Goal: Contribute content: Add original content to the website for others to see

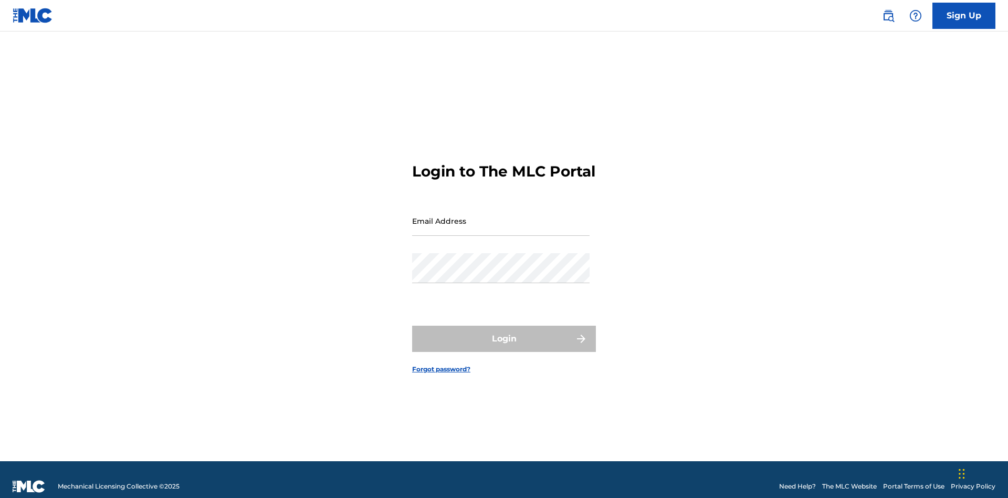
scroll to position [14, 0]
click at [501, 216] on input "Email Address" at bounding box center [500, 221] width 177 height 30
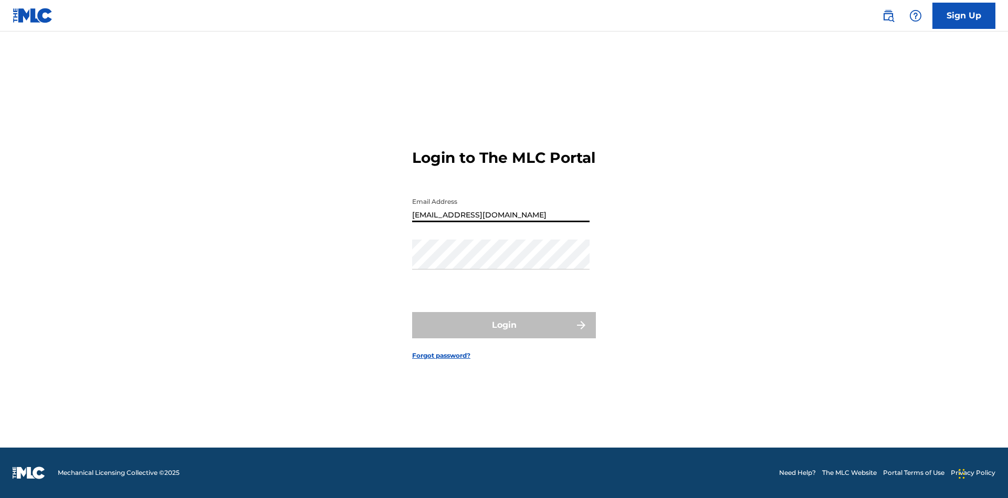
type input "[EMAIL_ADDRESS][DOMAIN_NAME]"
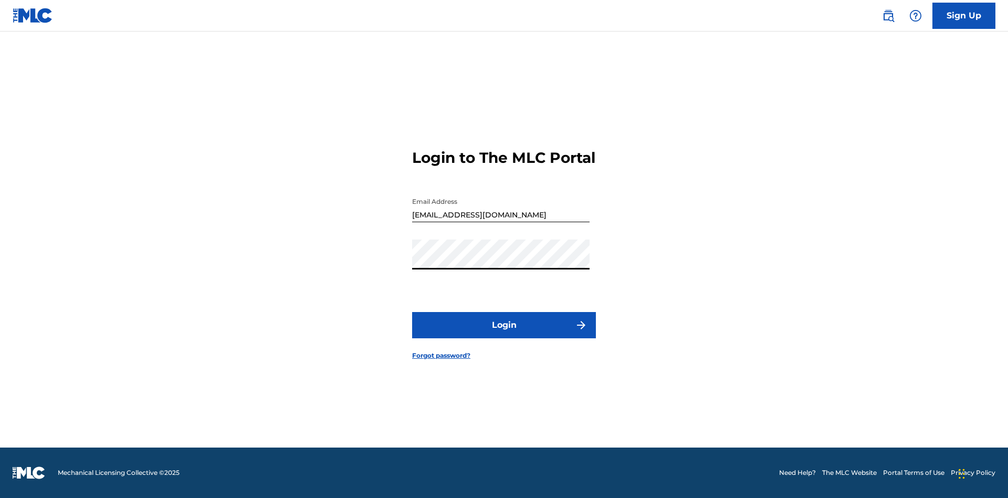
click at [504, 334] on button "Login" at bounding box center [504, 325] width 184 height 26
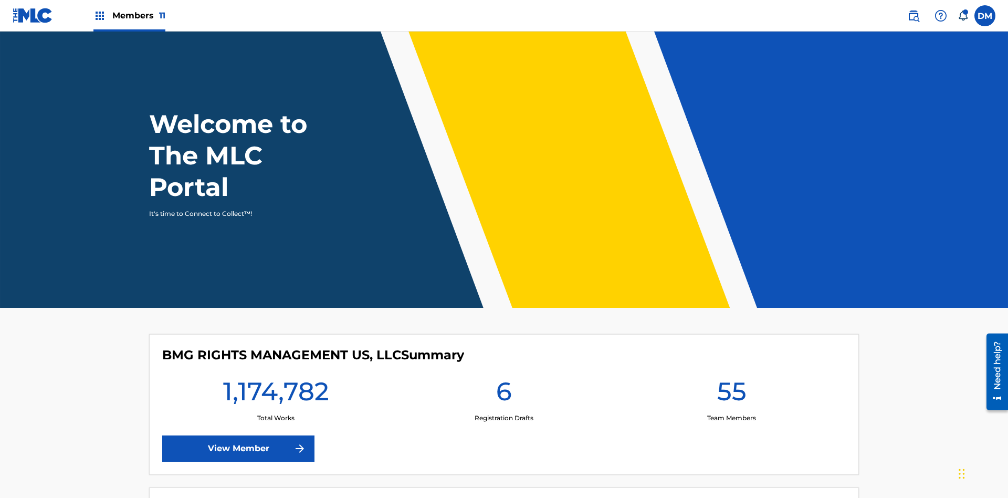
click at [129, 15] on span "Members 11" at bounding box center [138, 15] width 53 height 12
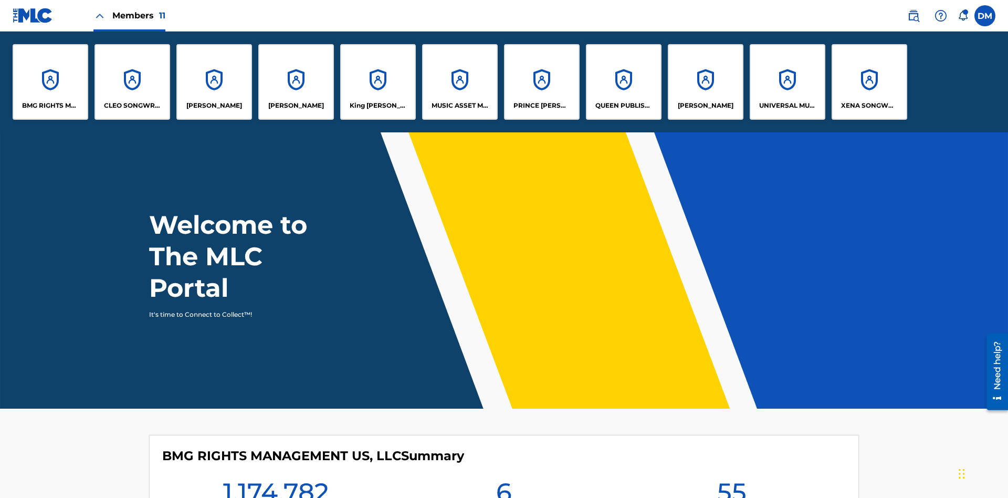
click at [623, 106] on p "QUEEN PUBLISHA" at bounding box center [623, 105] width 57 height 9
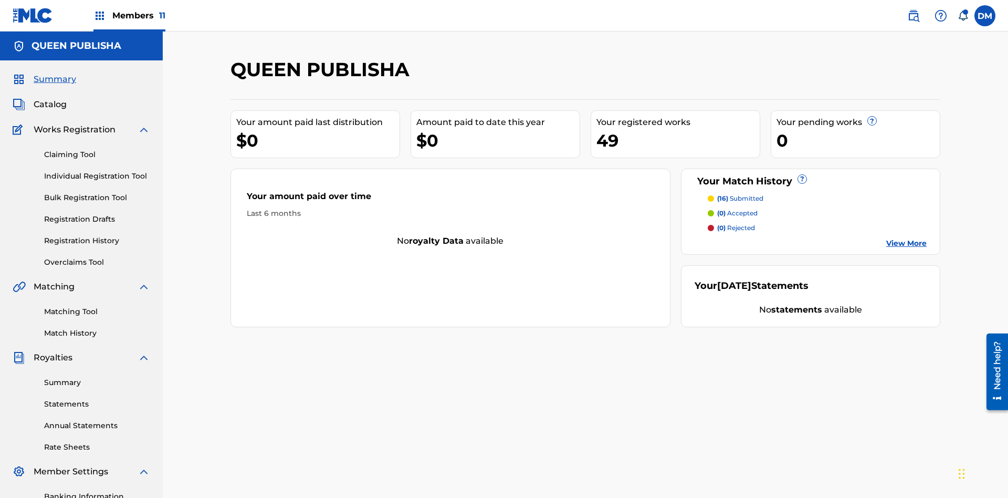
click at [50, 98] on span "Catalog" at bounding box center [50, 104] width 33 height 13
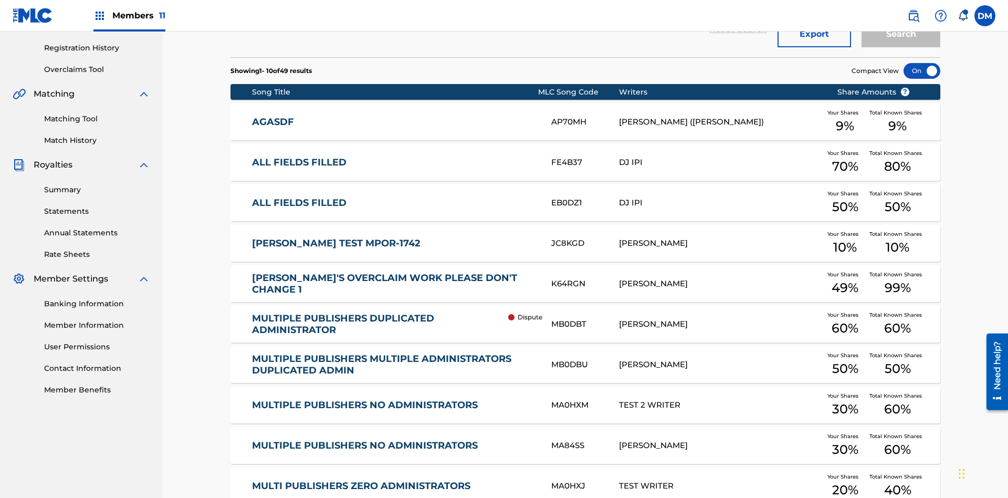
click at [922, 71] on div at bounding box center [922, 71] width 37 height 16
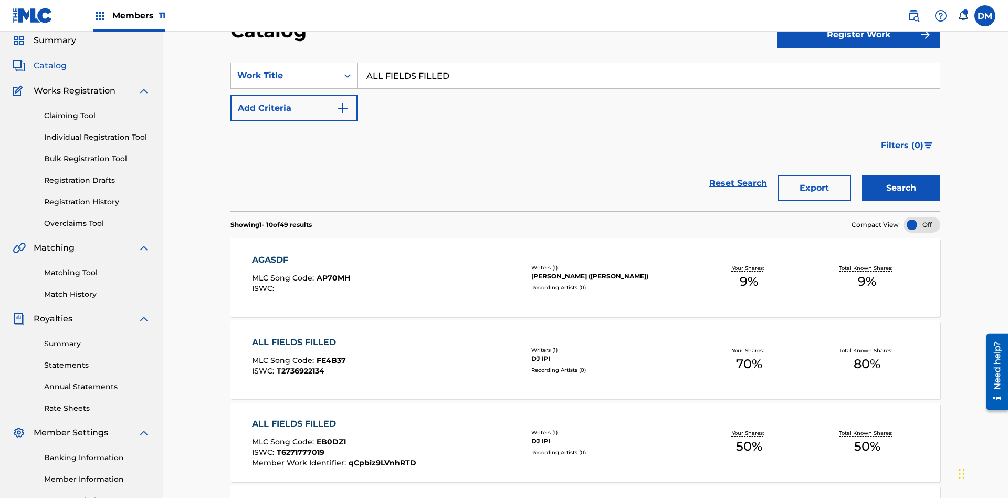
type input "ALL FIELDS FILLED"
click at [901, 175] on button "Search" at bounding box center [901, 188] width 79 height 26
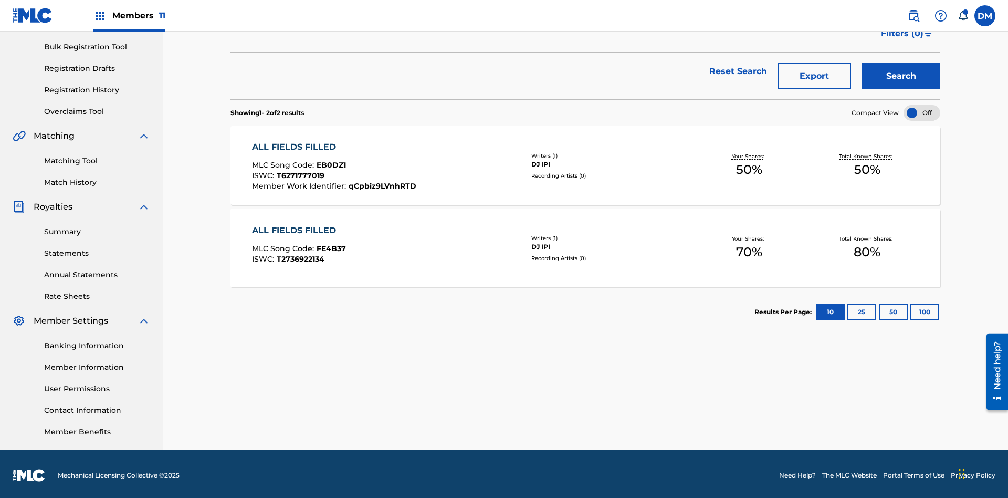
click at [330, 162] on span "EB0DZ1" at bounding box center [331, 164] width 29 height 9
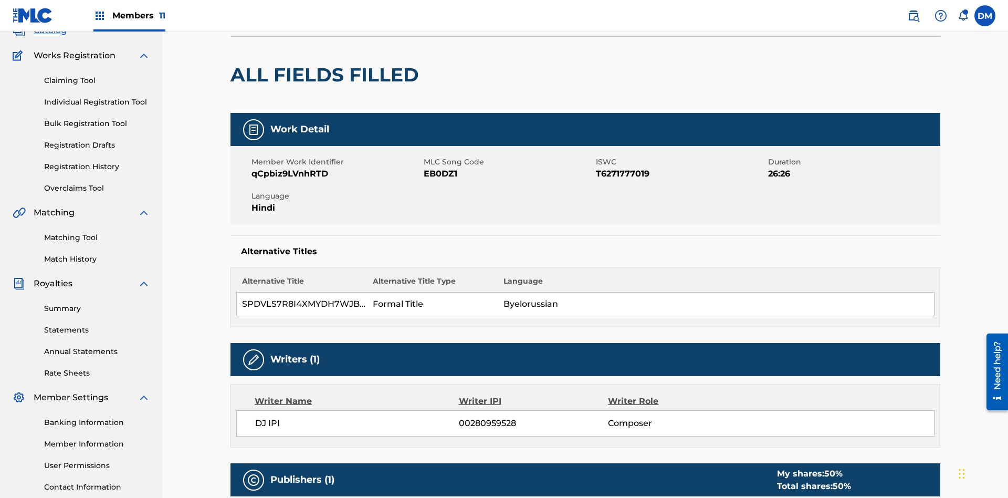
click at [896, 10] on button "Edit" at bounding box center [908, 2] width 63 height 16
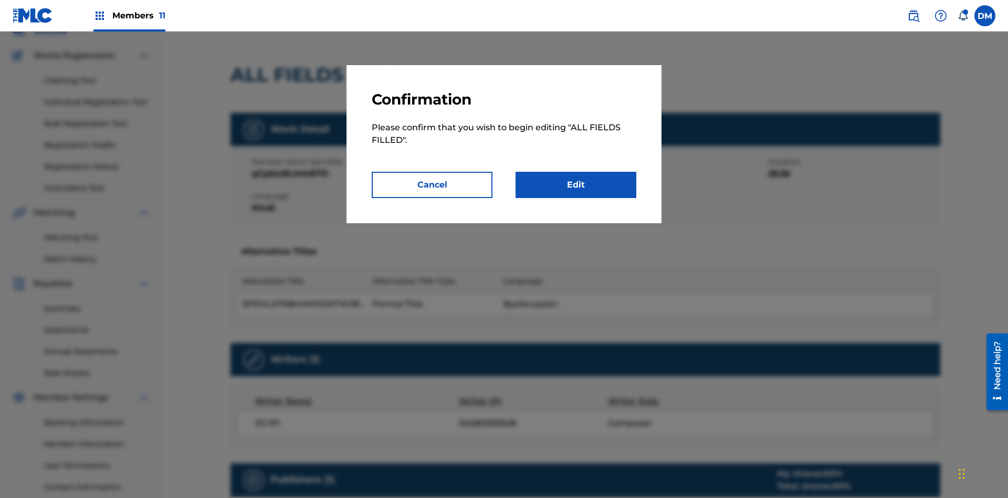
scroll to position [5, 0]
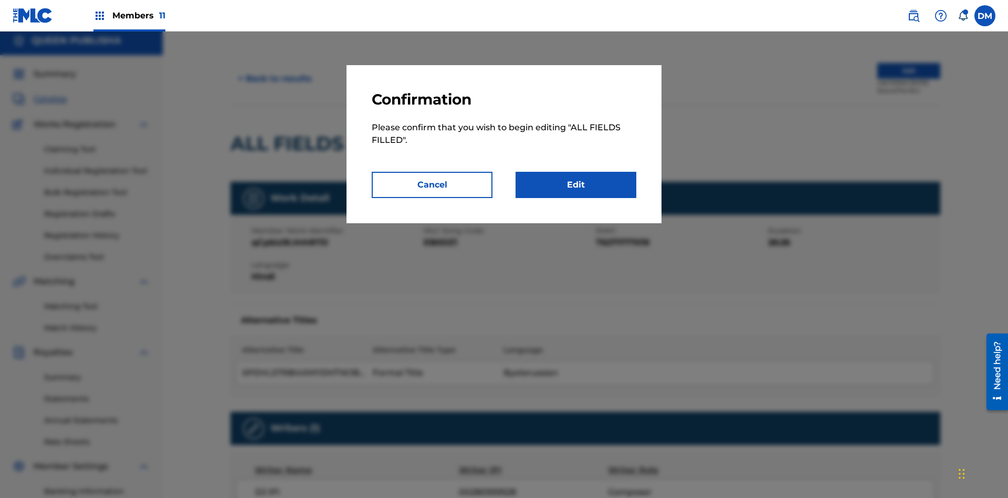
click at [576, 185] on link "Edit" at bounding box center [576, 185] width 121 height 26
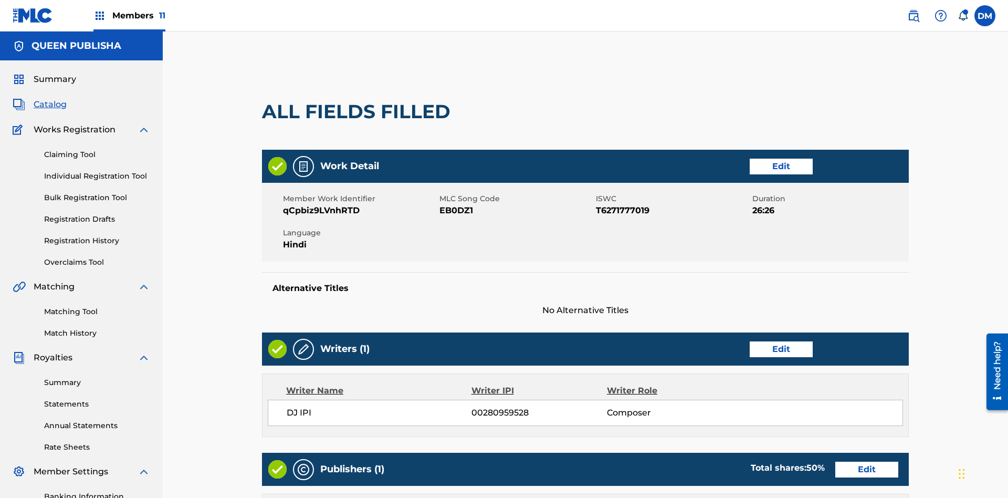
click at [750, 159] on link "Edit" at bounding box center [781, 167] width 63 height 16
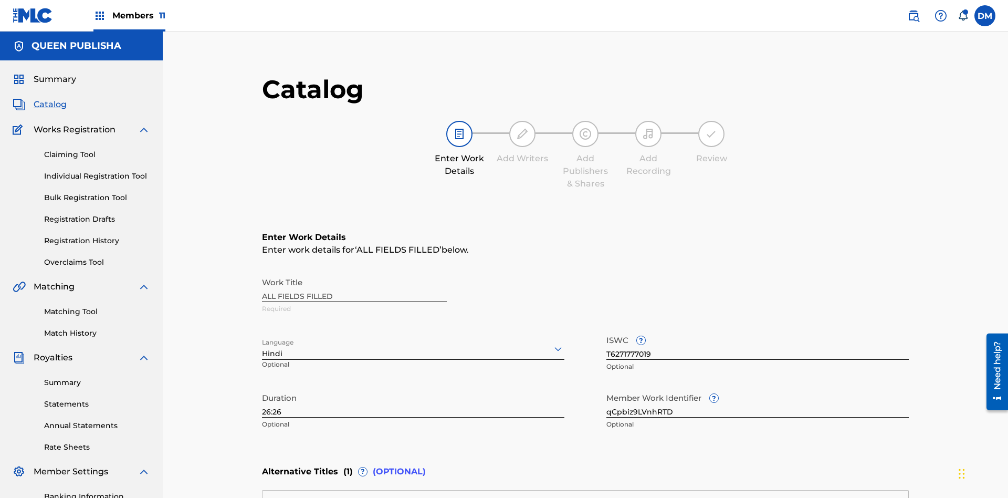
scroll to position [247, 262]
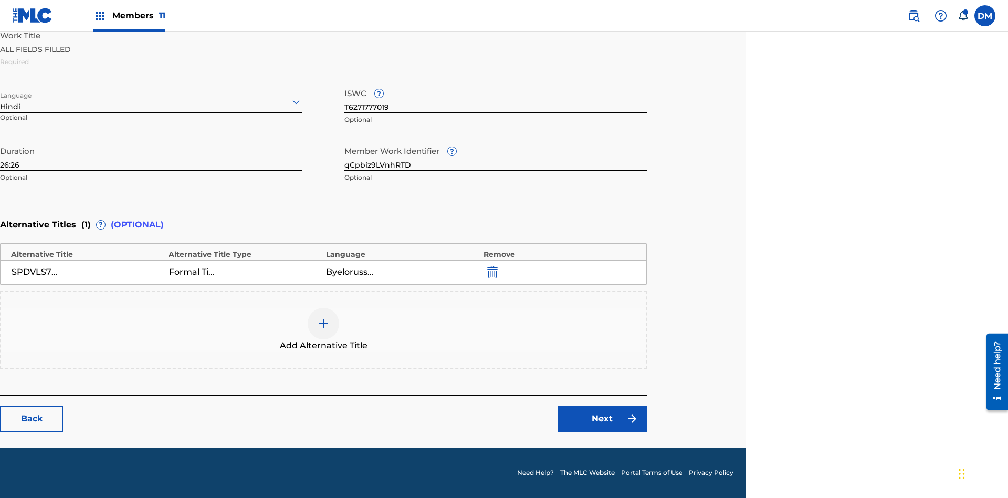
click at [151, 155] on input "26:26" at bounding box center [151, 156] width 302 height 30
type input "26:26"
click at [296, 102] on icon at bounding box center [296, 102] width 13 height 13
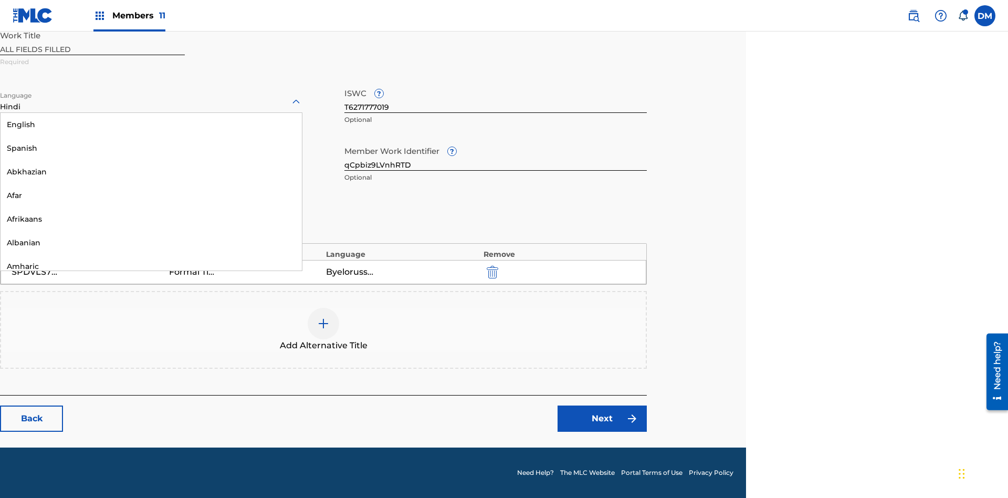
scroll to position [1008, 0]
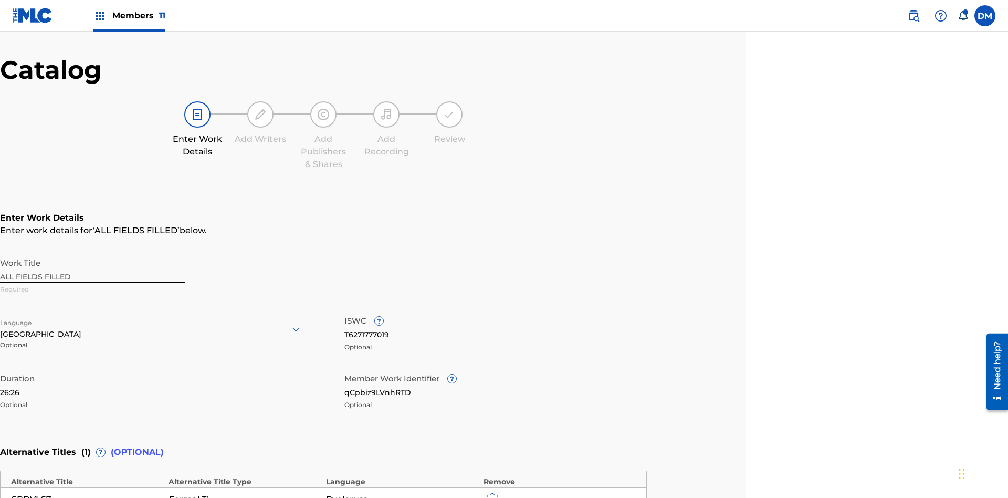
scroll to position [247, 262]
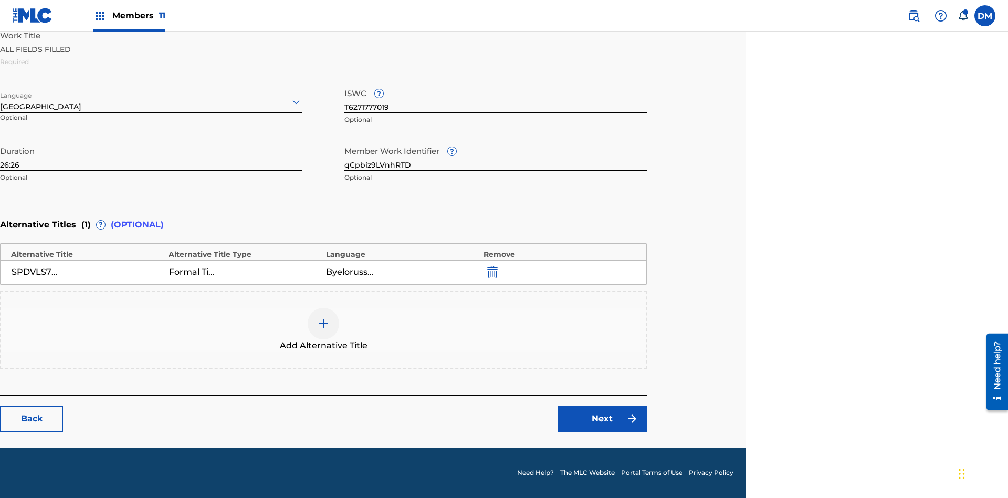
click at [496, 155] on input "qCpbiz9LVnhRTD" at bounding box center [495, 156] width 302 height 30
type input "7KGZox77we5Sz5"
click at [496, 98] on input "T6271777019" at bounding box center [495, 98] width 302 height 30
type input "T7657757785"
click at [491, 271] on img "submit" at bounding box center [493, 272] width 12 height 13
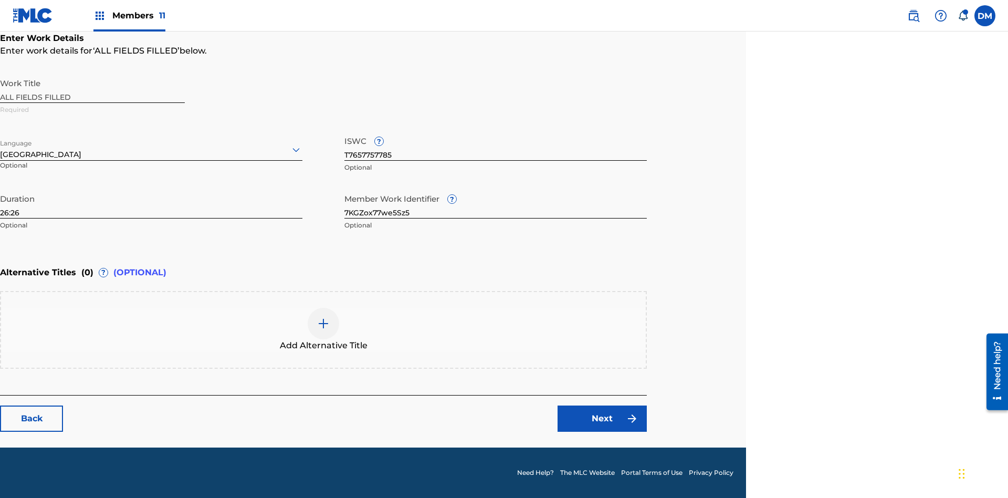
click at [323, 329] on img at bounding box center [323, 323] width 13 height 13
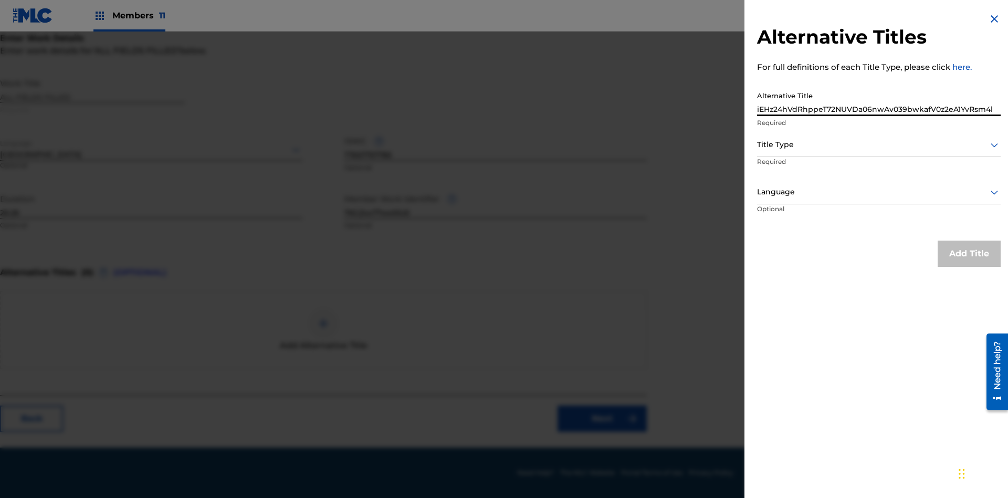
type input "iEHz24hVdRhppeT72NUVDa06nwAv039bwkafV0z2eA1YvRsm4l"
click at [879, 144] on div at bounding box center [879, 144] width 244 height 13
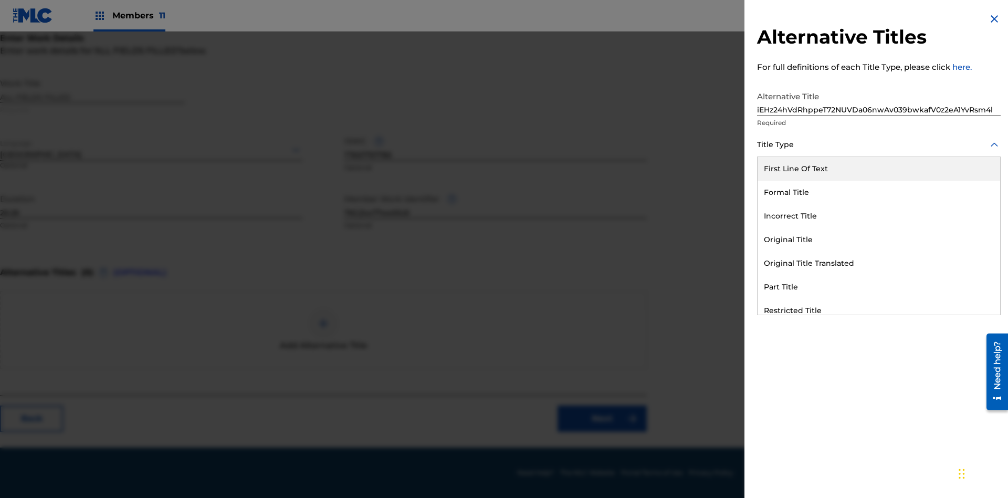
click at [879, 239] on div "Original Title" at bounding box center [879, 240] width 243 height 24
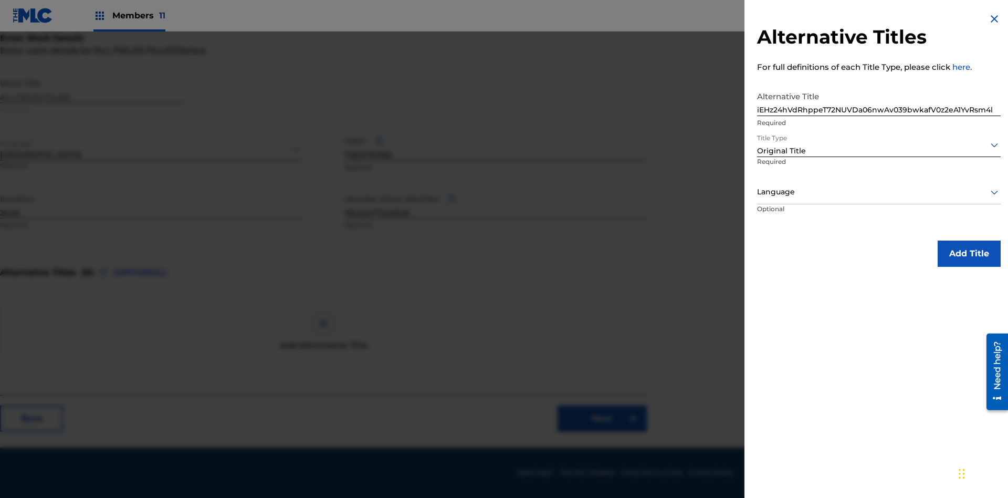
click at [879, 192] on div at bounding box center [879, 191] width 244 height 13
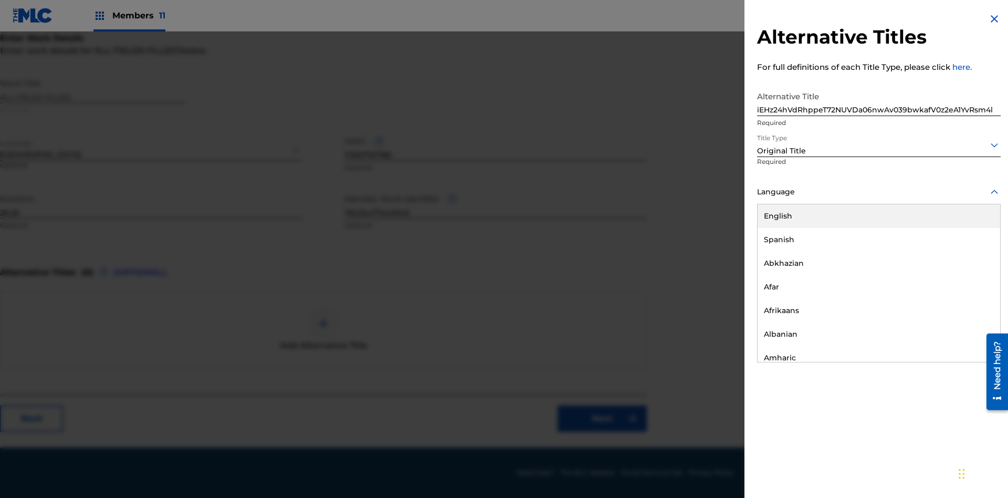
click at [969, 253] on button "Add Title" at bounding box center [969, 253] width 63 height 26
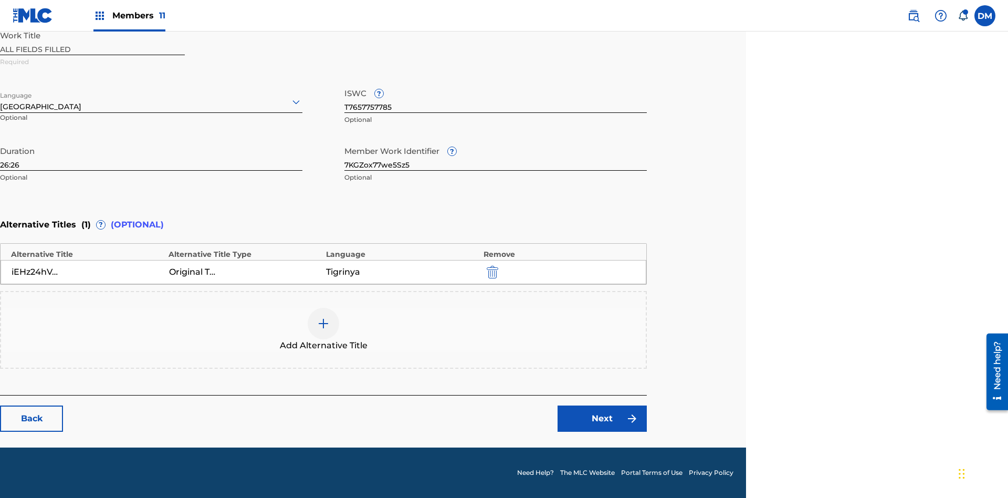
click at [602, 418] on link "Next" at bounding box center [602, 418] width 89 height 26
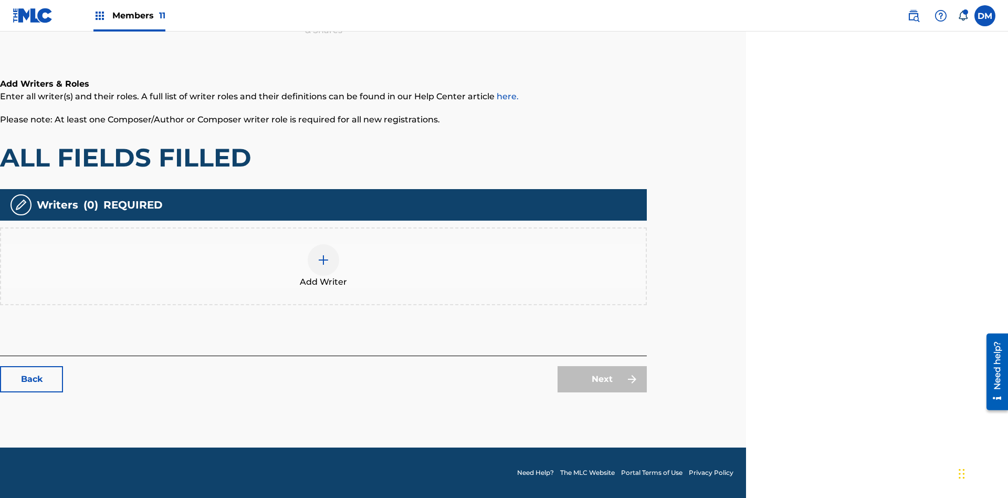
click at [323, 266] on img at bounding box center [323, 260] width 13 height 13
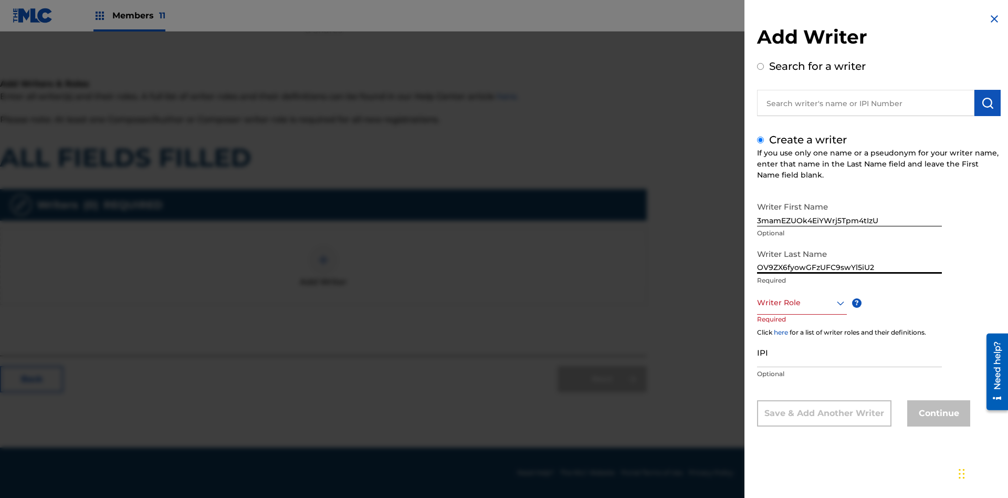
click at [801, 302] on div at bounding box center [802, 302] width 90 height 13
click at [849, 353] on input "IPI" at bounding box center [849, 352] width 185 height 30
click at [937, 414] on button "Continue" at bounding box center [938, 413] width 63 height 26
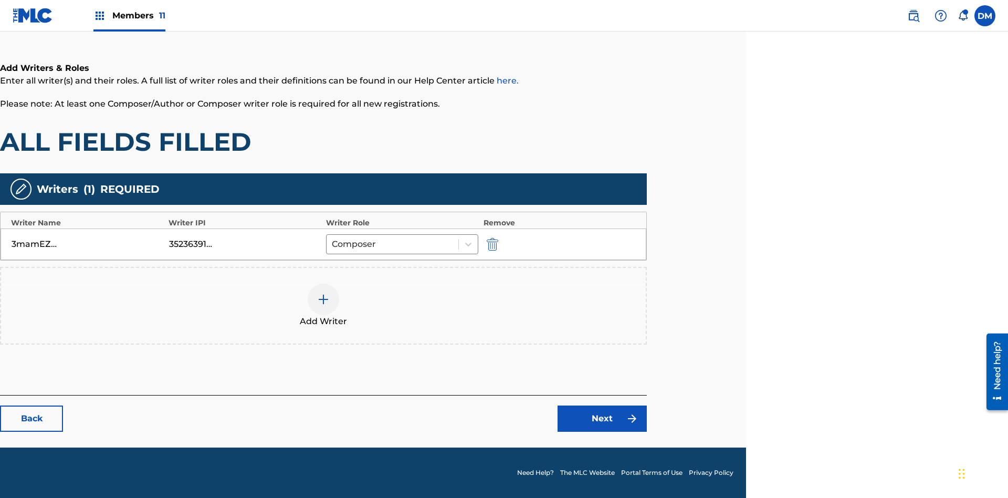
click at [323, 306] on div at bounding box center [324, 300] width 32 height 32
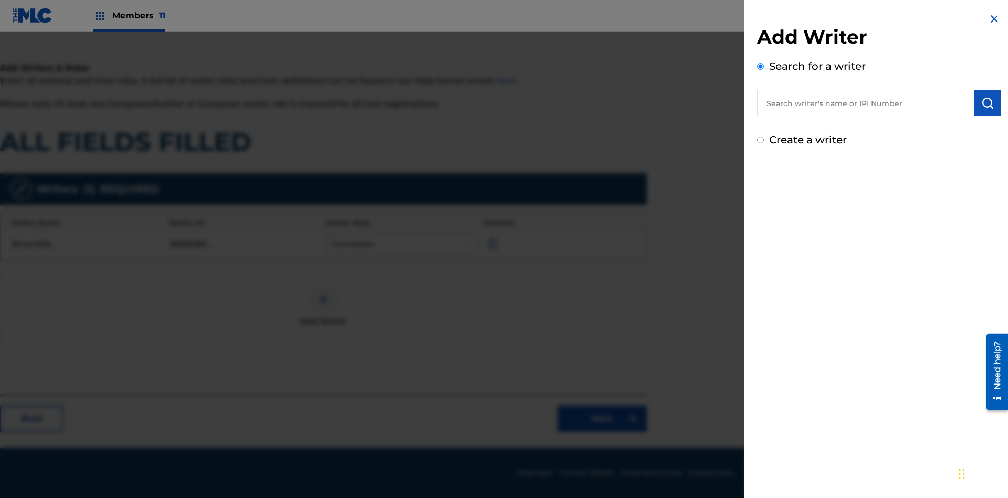
click at [761, 140] on input "Create a writer" at bounding box center [760, 140] width 7 height 7
radio input "false"
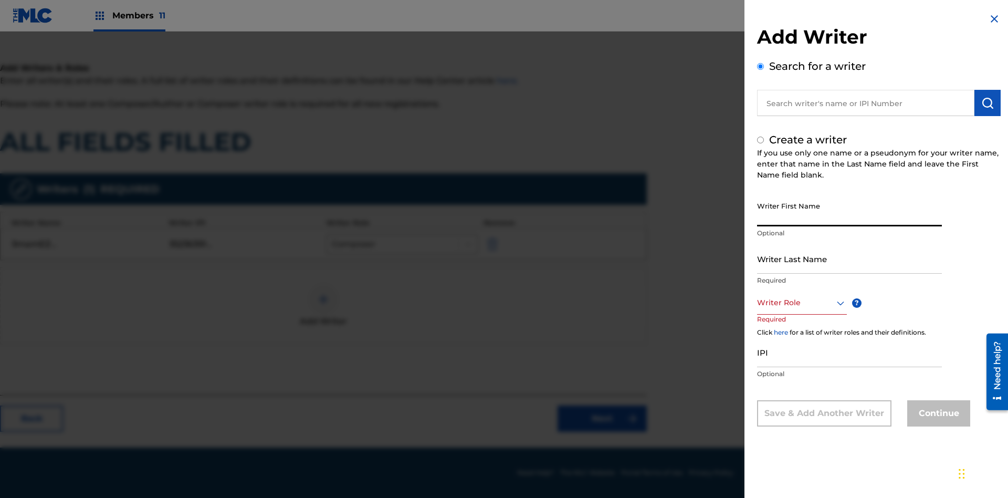
radio input "false"
radio input "true"
type input "qnTecLb92RQQrAoUW4z0OTvSn"
click at [849, 258] on input "Writer Last Name" at bounding box center [849, 259] width 185 height 30
type input "RfJnORCARiSqddqgL74kaDhl5"
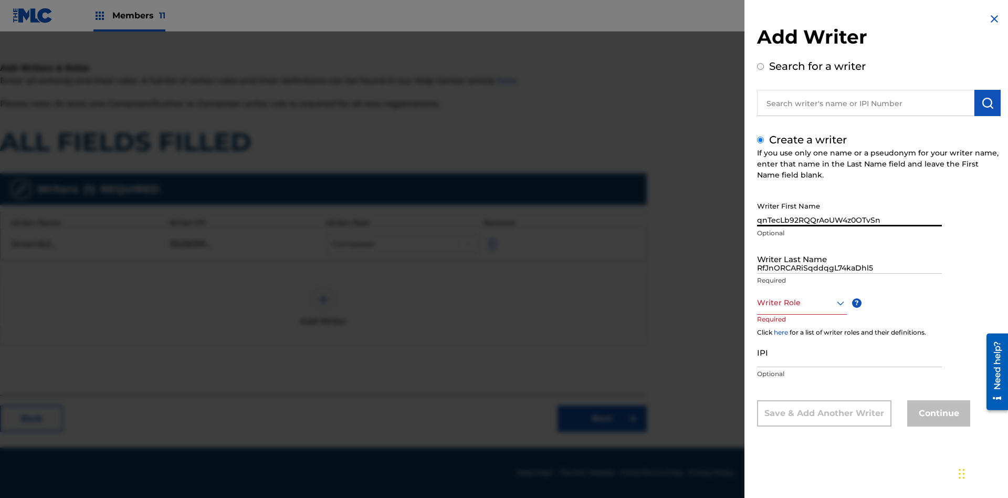
click at [801, 302] on div at bounding box center [802, 302] width 90 height 13
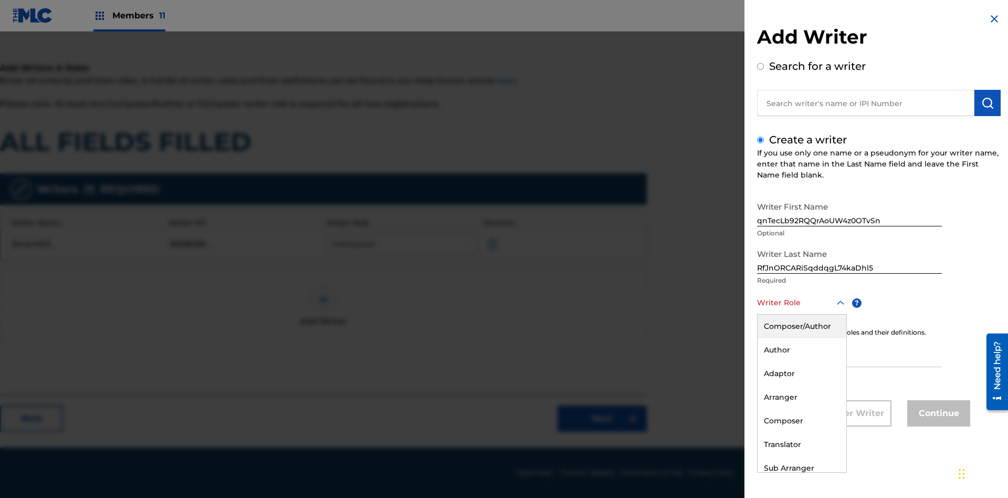
click at [801, 444] on div "Translator" at bounding box center [802, 445] width 89 height 24
click at [849, 353] on input "IPI" at bounding box center [849, 352] width 185 height 30
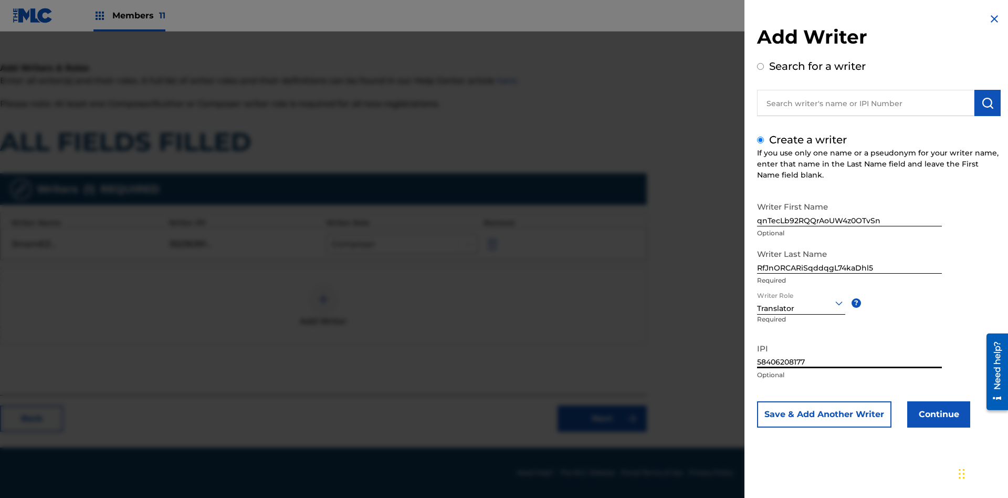
click at [937, 414] on button "Continue" at bounding box center [938, 414] width 63 height 26
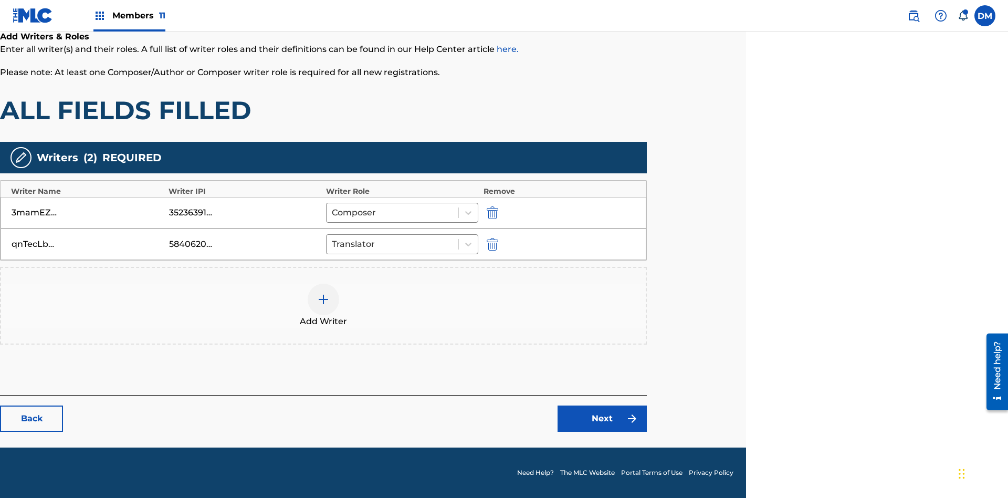
click at [602, 418] on link "Next" at bounding box center [602, 418] width 89 height 26
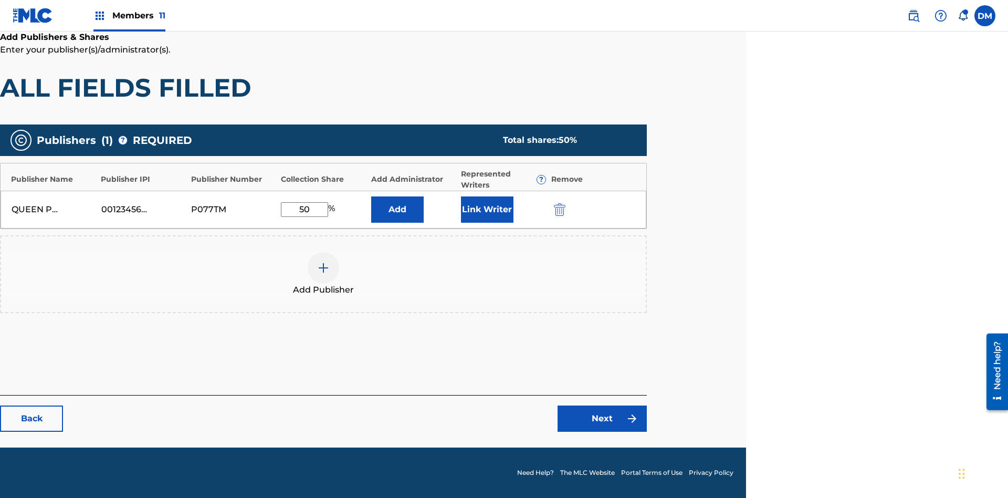
click at [558, 209] on img "submit" at bounding box center [560, 209] width 12 height 13
click at [323, 261] on img at bounding box center [323, 267] width 13 height 13
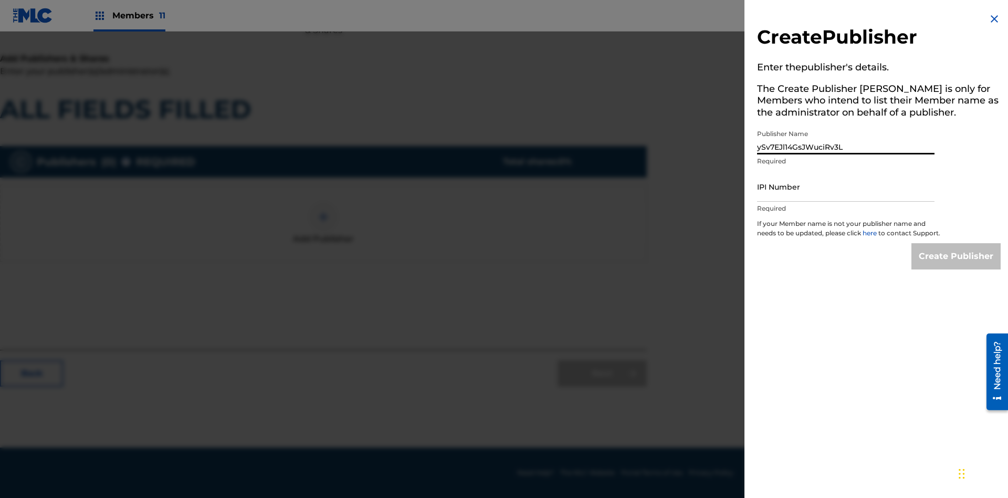
click at [846, 186] on input "IPI Number" at bounding box center [845, 187] width 177 height 30
click at [957, 266] on input "Create Publisher" at bounding box center [955, 256] width 89 height 26
click at [957, 243] on input "Create Publisher" at bounding box center [955, 256] width 89 height 26
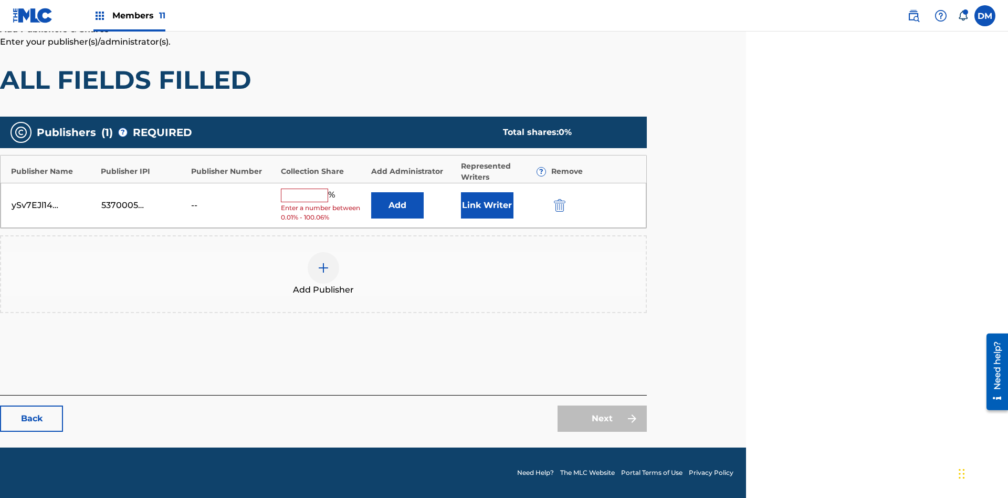
scroll to position [153, 262]
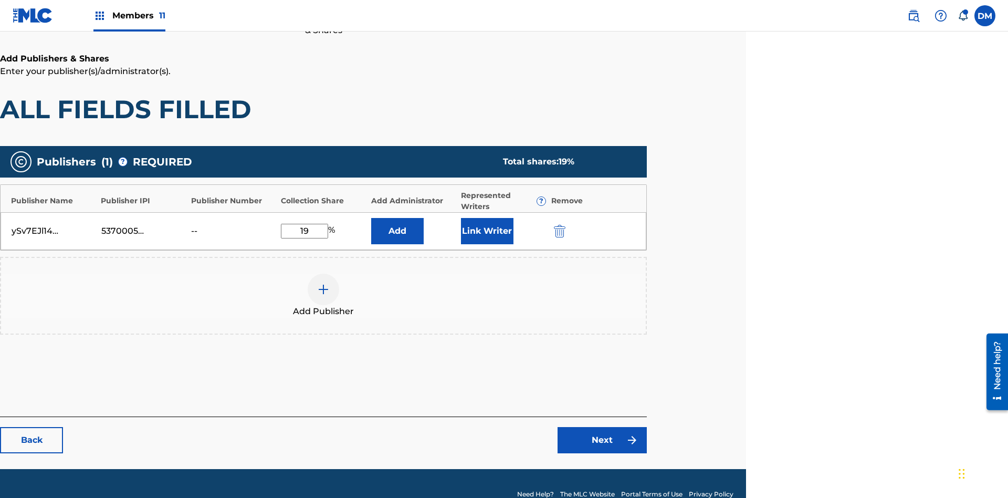
type input "19"
click at [487, 218] on button "Link Writer" at bounding box center [487, 231] width 53 height 26
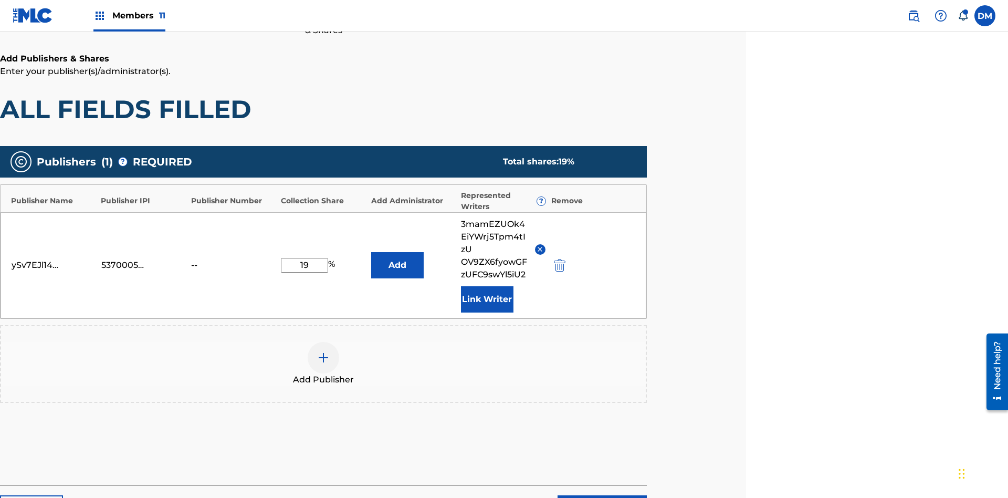
click at [487, 286] on button "Link Writer" at bounding box center [487, 299] width 53 height 26
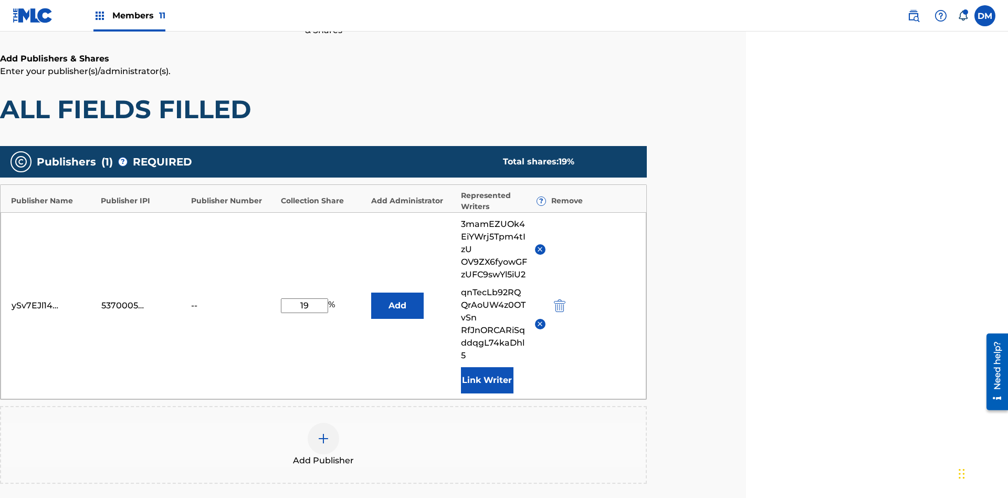
click at [397, 292] on button "Add" at bounding box center [397, 305] width 53 height 26
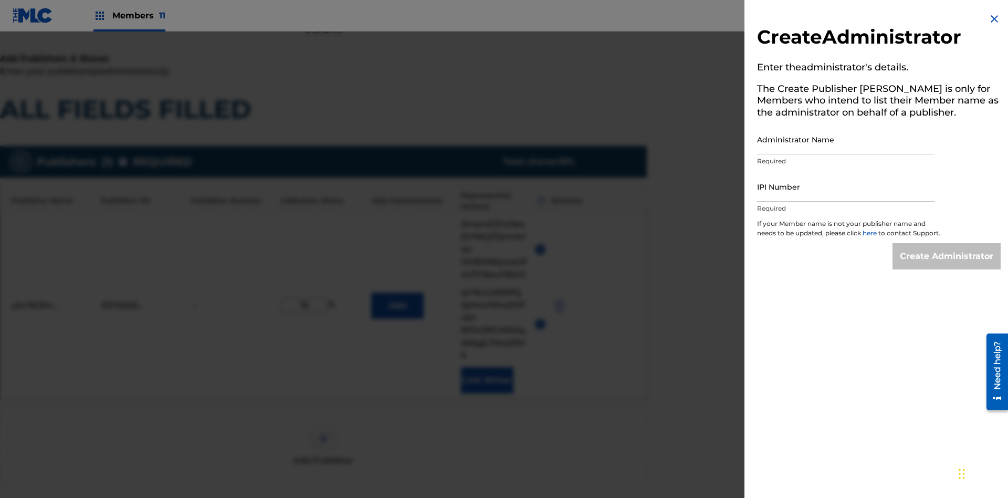
click at [846, 139] on input "Administrator Name" at bounding box center [845, 139] width 177 height 30
click at [846, 186] on input "IPI Number" at bounding box center [845, 187] width 177 height 30
click at [947, 266] on input "Create Administrator" at bounding box center [947, 256] width 108 height 26
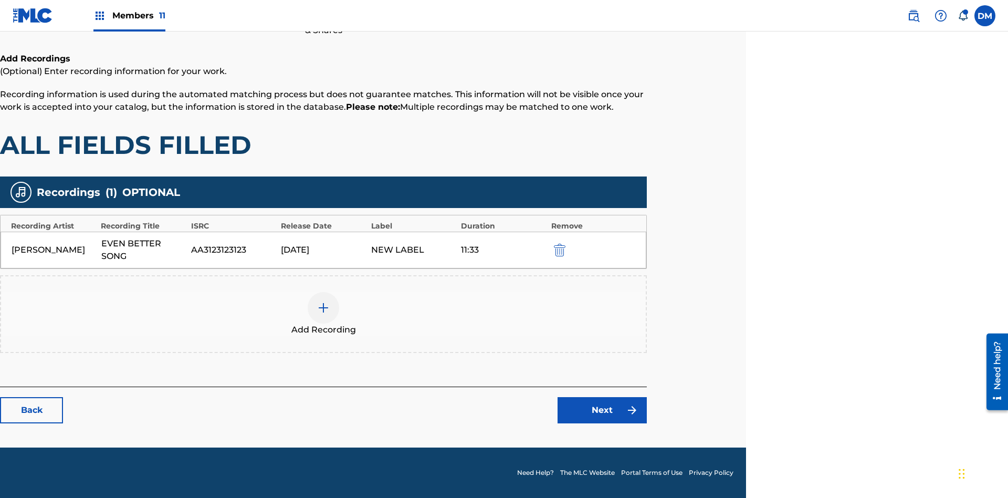
click at [558, 249] on img "submit" at bounding box center [560, 250] width 12 height 13
click at [323, 301] on img at bounding box center [323, 307] width 13 height 13
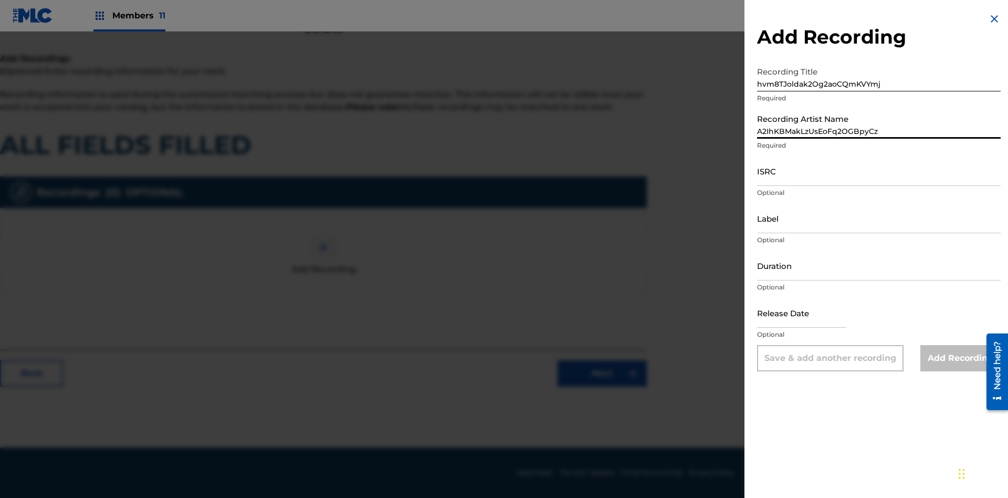
type input "A2IhKBMakLzUsEoFq2OGBpyCz"
click at [879, 171] on input "ISRC" at bounding box center [879, 171] width 244 height 30
type input "AAW3j3646119"
click at [879, 218] on input "Label" at bounding box center [879, 218] width 244 height 30
type input "VGSPkxdKcULoSm1MxWuujyPCY"
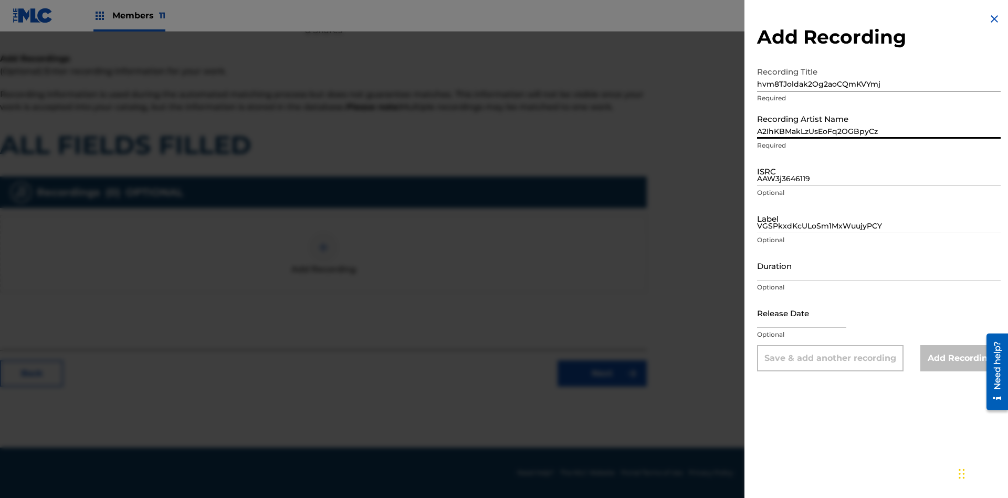
click at [879, 265] on input "Duration" at bounding box center [879, 265] width 244 height 30
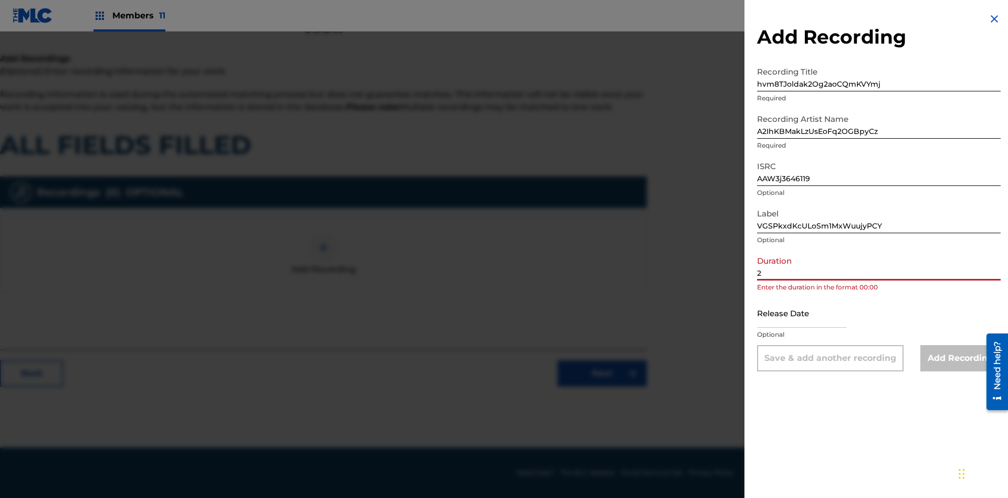
click at [879, 265] on input "2" at bounding box center [879, 265] width 244 height 30
type input "27:27"
click at [810, 313] on input "text" at bounding box center [801, 313] width 89 height 30
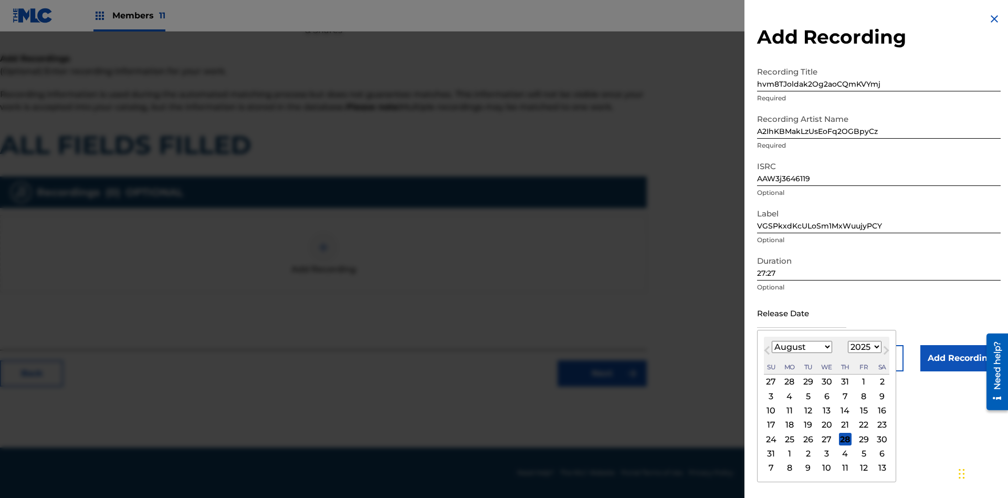
click at [863, 347] on select "1900 1901 1902 1903 1904 1905 1906 1907 1908 1909 1910 1911 1912 1913 1914 1915…" at bounding box center [865, 347] width 34 height 12
click at [826, 439] on div "27" at bounding box center [827, 439] width 13 height 13
type input "[DATE]"
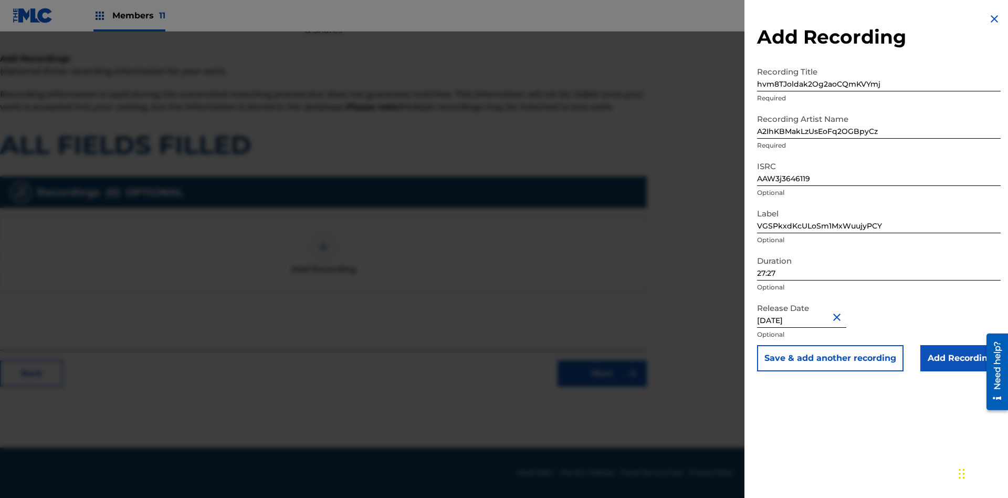
click at [960, 358] on input "Add Recording" at bounding box center [960, 358] width 80 height 26
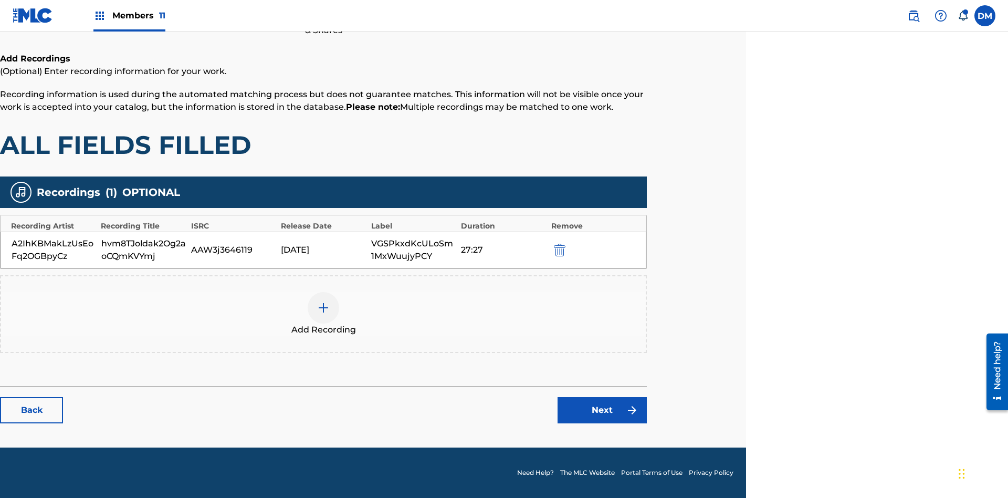
click at [602, 410] on link "Next" at bounding box center [602, 410] width 89 height 26
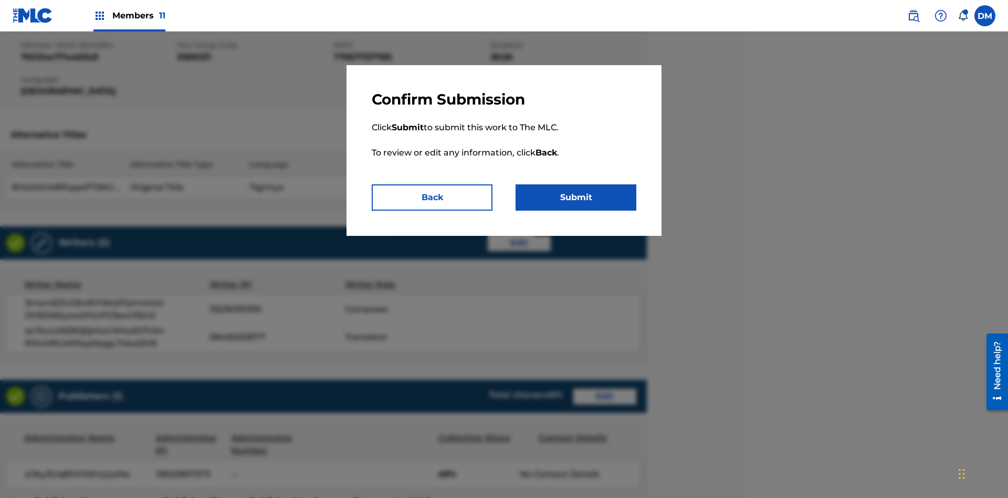
click at [576, 197] on button "Submit" at bounding box center [576, 197] width 121 height 26
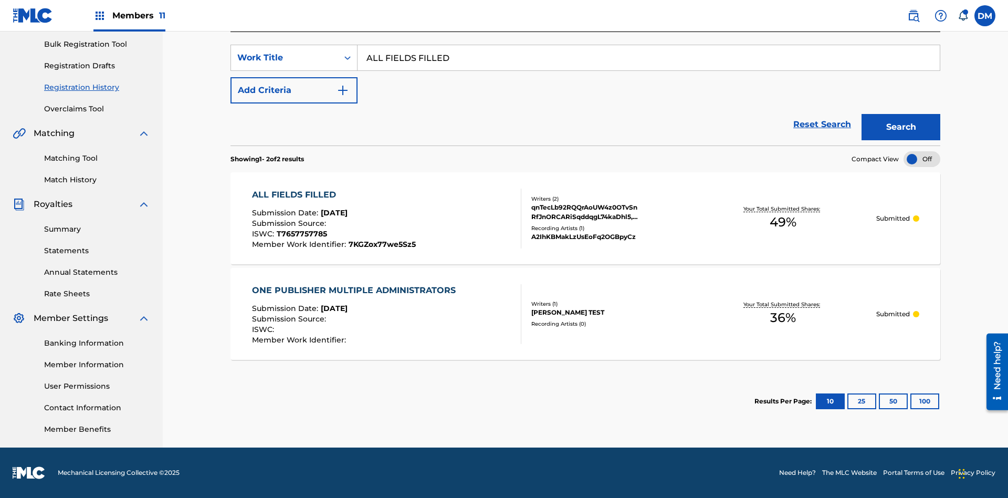
click at [901, 127] on button "Search" at bounding box center [901, 127] width 79 height 26
